Goal: Task Accomplishment & Management: Use online tool/utility

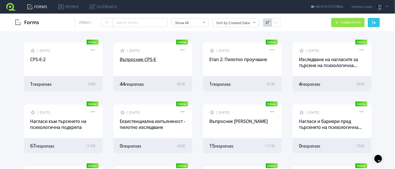
click at [143, 60] on link "Въпросник CPS-E" at bounding box center [138, 59] width 36 height 6
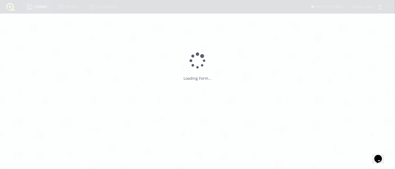
type input "Въпросник CPS-E"
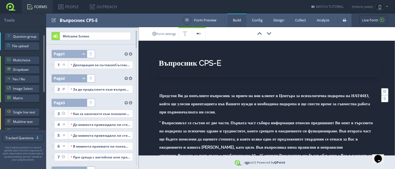
scroll to position [34, 0]
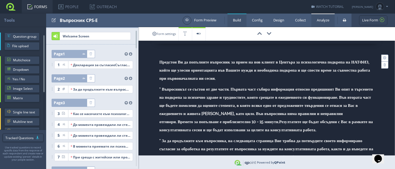
click at [321, 23] on link "Analyze" at bounding box center [322, 20] width 23 height 13
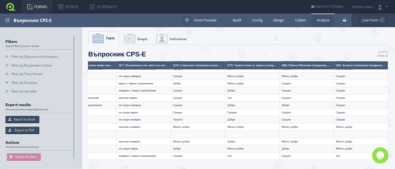
scroll to position [231, 5819]
